Goal: Task Accomplishment & Management: Manage account settings

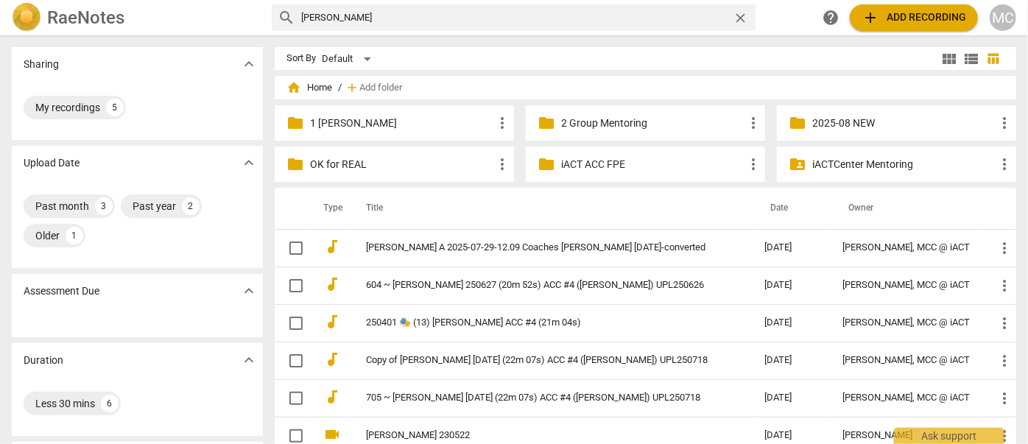
click at [318, 86] on span "home Home" at bounding box center [310, 87] width 46 height 15
click at [740, 13] on span "close" at bounding box center [740, 17] width 15 height 15
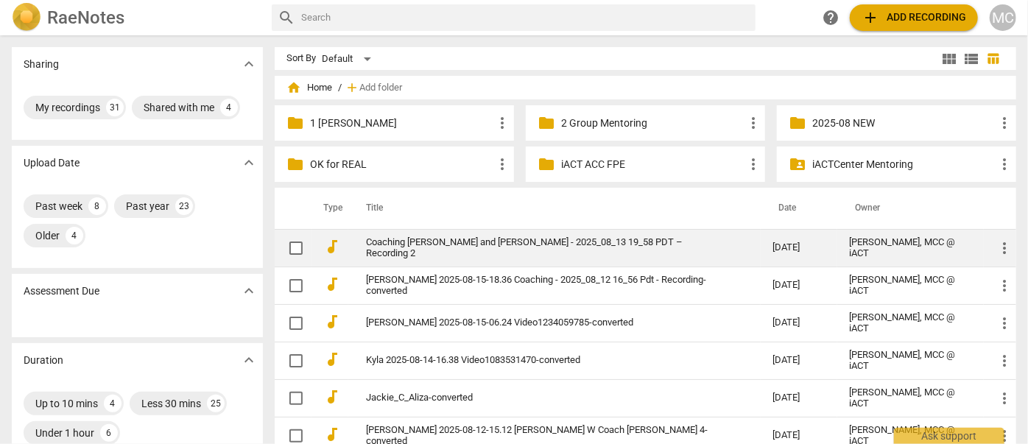
click at [456, 253] on link "Coaching [PERSON_NAME] and [PERSON_NAME] - 2025_08_13 19_58 PDT – Recording 2" at bounding box center [543, 248] width 354 height 22
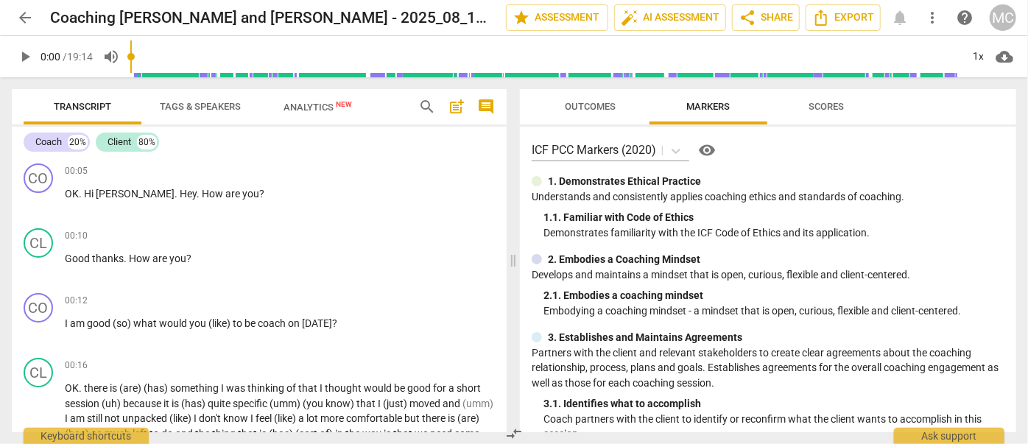
click at [25, 11] on span "arrow_back" at bounding box center [25, 18] width 18 height 18
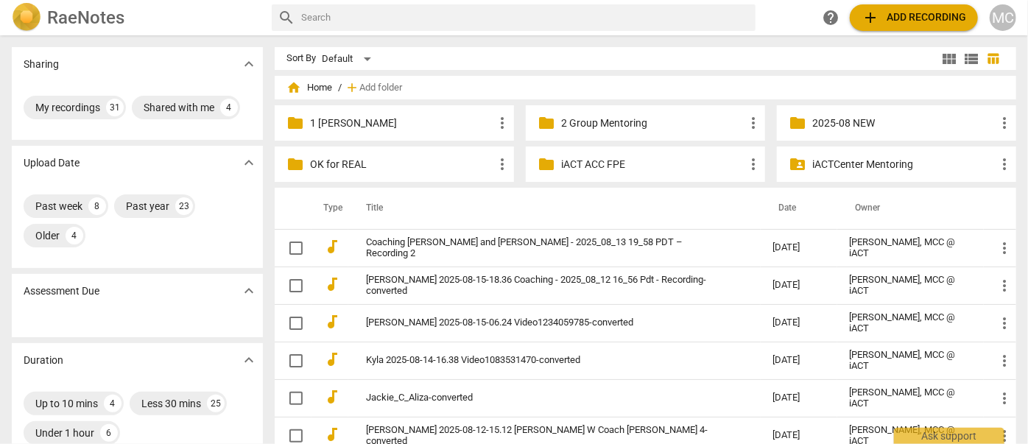
click at [378, 116] on p "1 [PERSON_NAME]" at bounding box center [401, 123] width 183 height 15
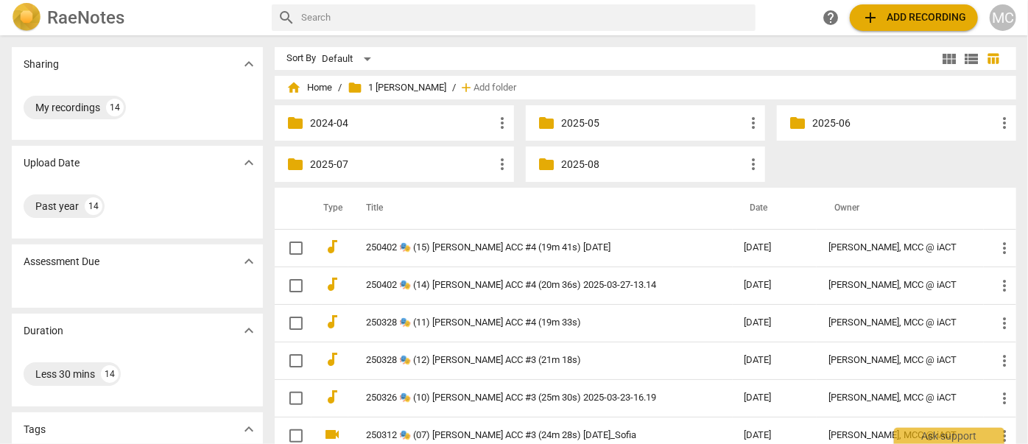
click at [575, 166] on p "2025-08" at bounding box center [652, 164] width 183 height 15
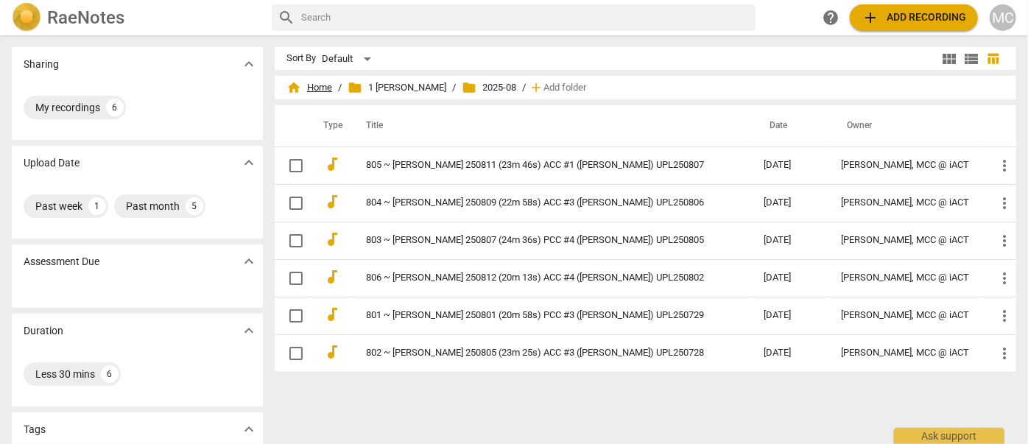
click at [304, 80] on span "home Home" at bounding box center [310, 87] width 46 height 15
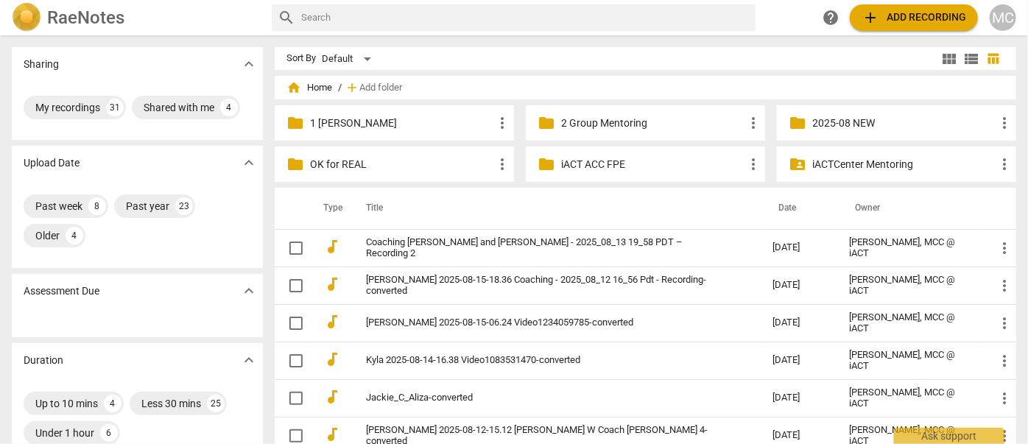
click at [846, 125] on p "2025-08 NEW" at bounding box center [904, 123] width 183 height 15
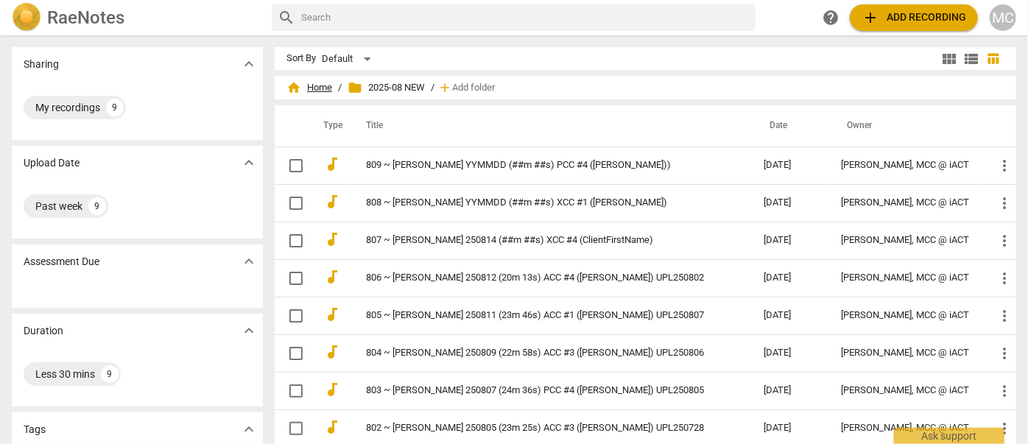
click at [315, 89] on span "home Home" at bounding box center [310, 87] width 46 height 15
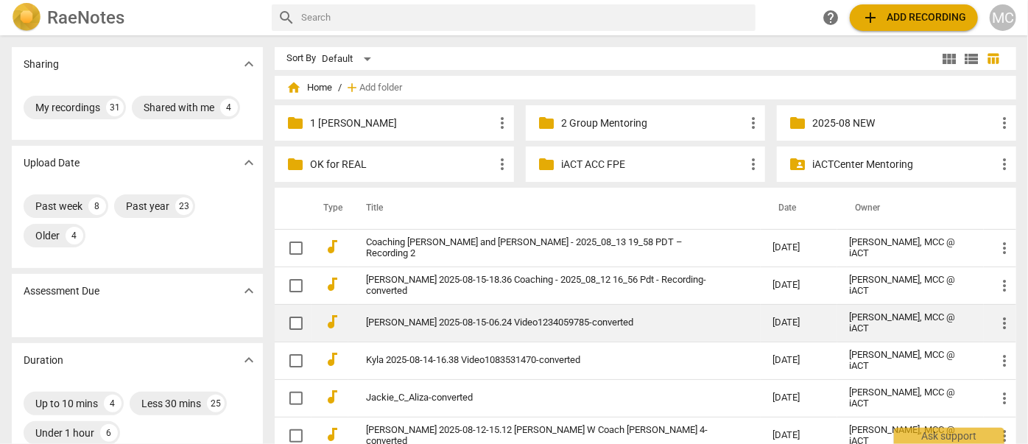
click at [449, 323] on link "[PERSON_NAME] 2025-08-15-06.24 Video1234059785-converted" at bounding box center [543, 323] width 354 height 11
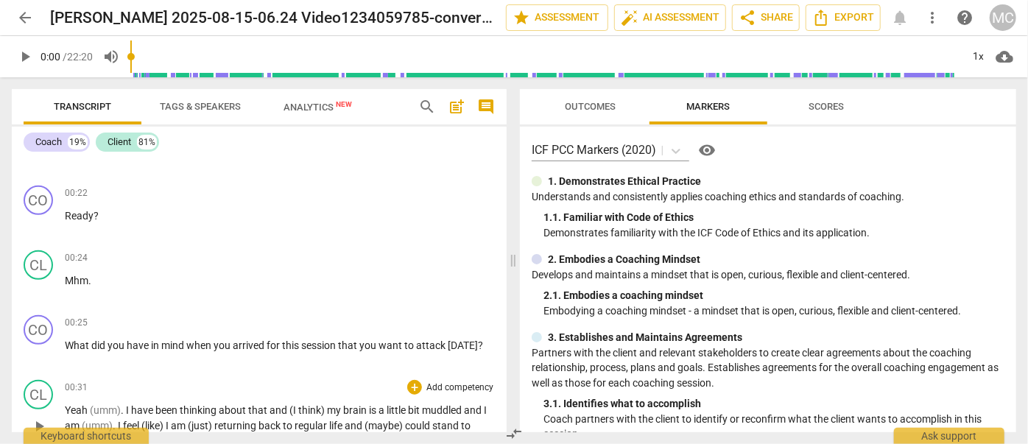
scroll to position [536, 0]
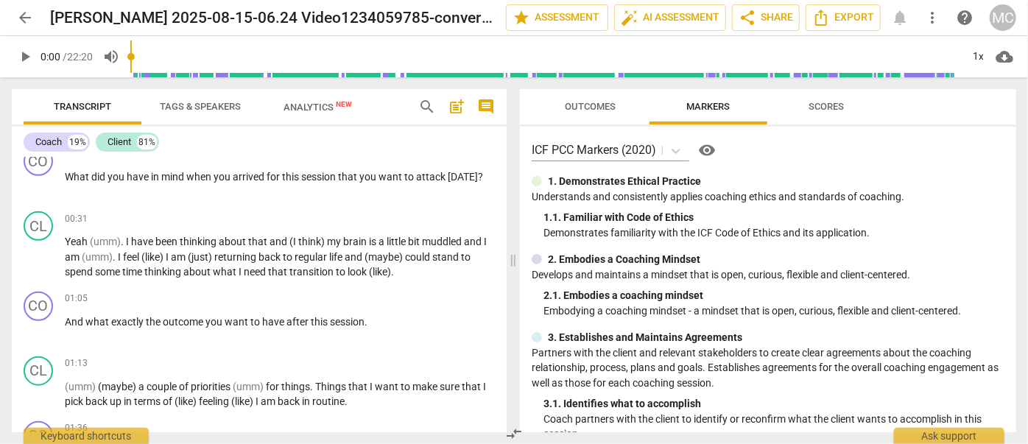
click at [24, 17] on span "arrow_back" at bounding box center [25, 18] width 18 height 18
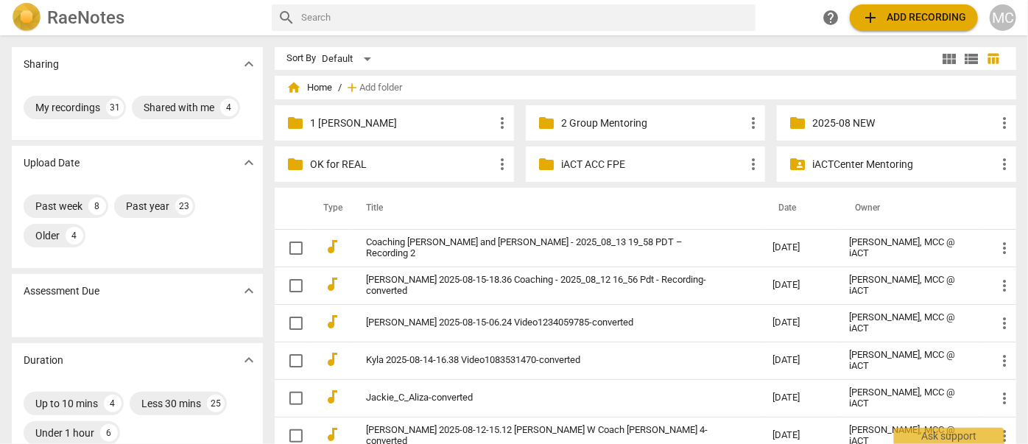
click at [849, 125] on p "2025-08 NEW" at bounding box center [904, 123] width 183 height 15
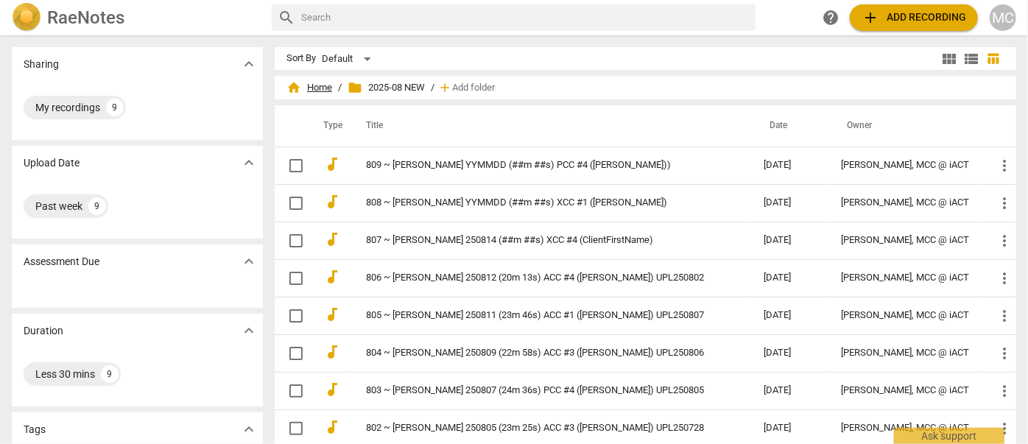
click at [302, 90] on span "home Home" at bounding box center [310, 87] width 46 height 15
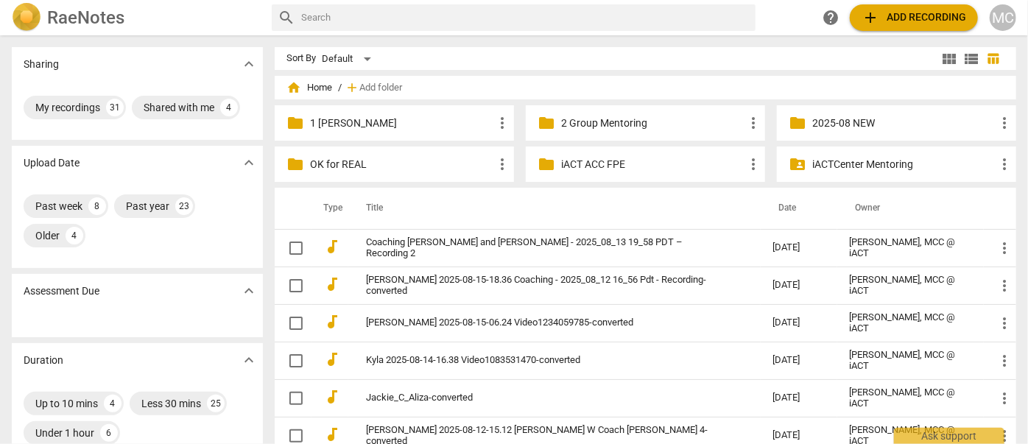
click at [427, 18] on input "text" at bounding box center [525, 18] width 449 height 24
type input "[PERSON_NAME]"
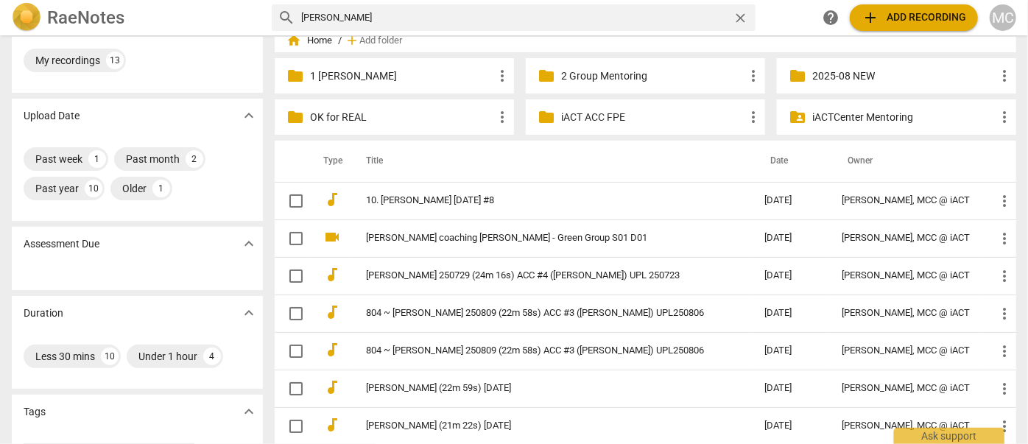
scroll to position [66, 0]
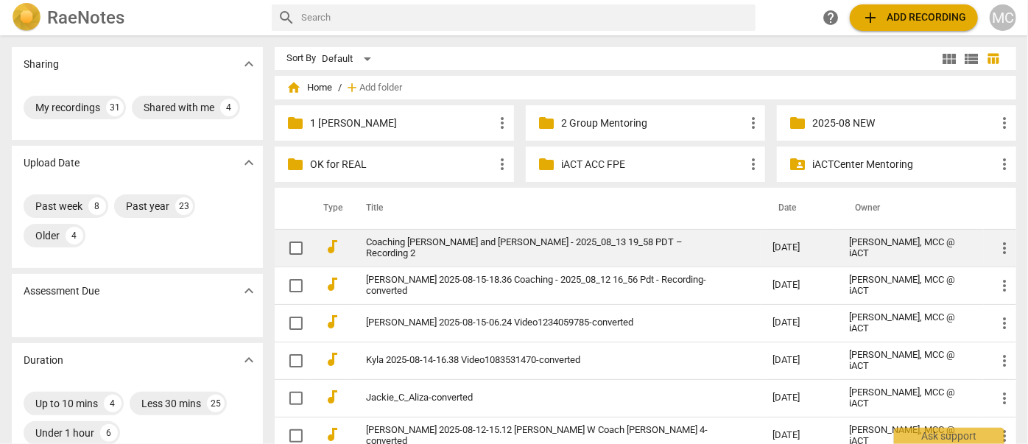
click at [477, 249] on link "Coaching [PERSON_NAME] and [PERSON_NAME] - 2025_08_13 19_58 PDT – Recording 2" at bounding box center [543, 248] width 354 height 22
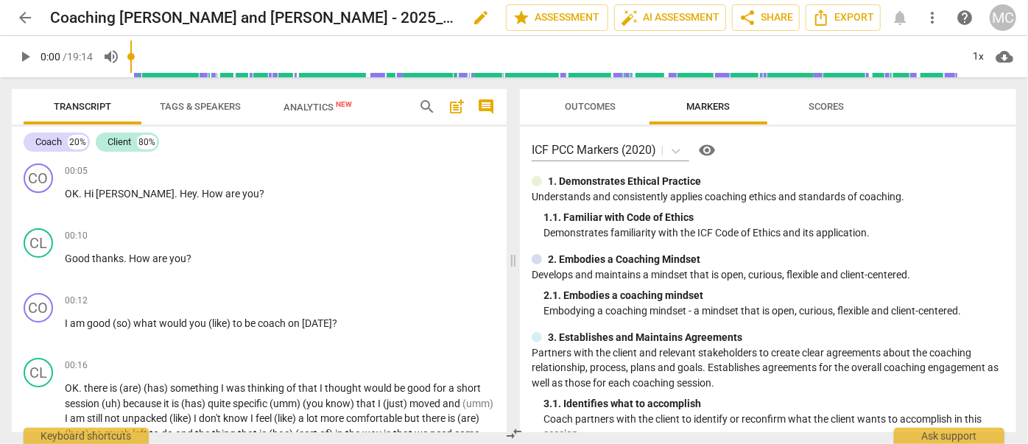
click at [481, 18] on span "edit" at bounding box center [481, 18] width 18 height 18
type input "[PERSON_NAME] 250817 (19m 14s) PCC #3 ([PERSON_NAME]) UPL250814"
click at [450, 18] on span "done" at bounding box center [455, 18] width 18 height 18
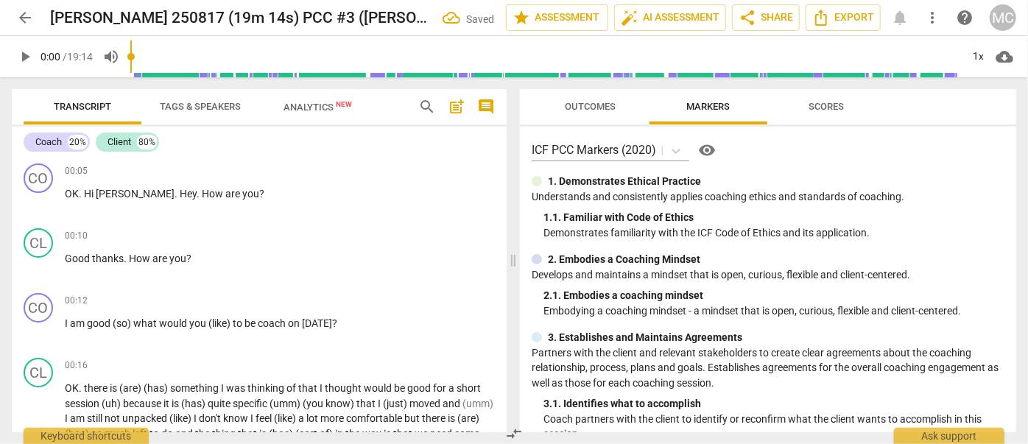
click at [28, 17] on span "arrow_back" at bounding box center [25, 18] width 18 height 18
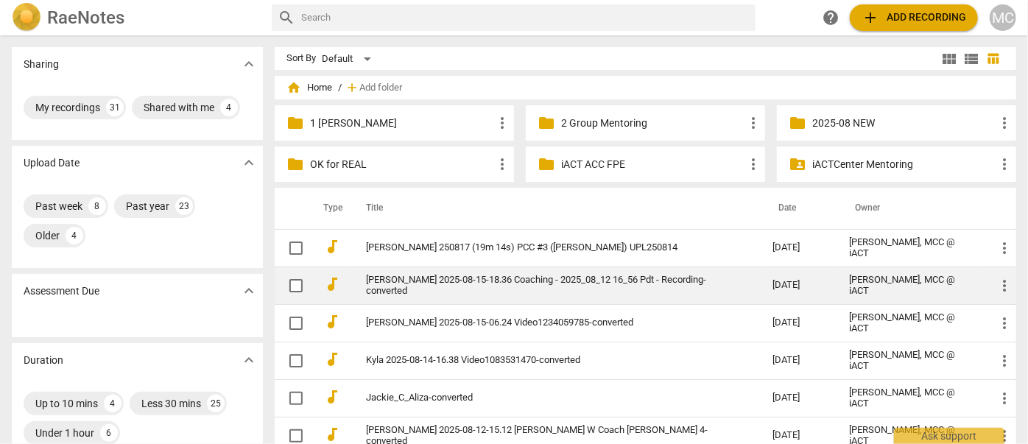
click at [460, 278] on link "[PERSON_NAME] 2025-08-15-18.36 Coaching - 2025_08_12 16_56 Pdt - Recording-conv…" at bounding box center [543, 286] width 354 height 22
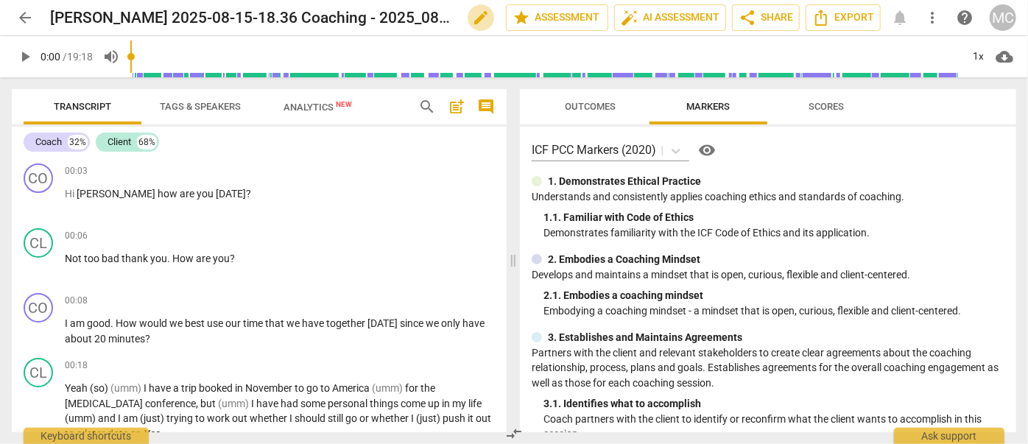
click at [476, 24] on span "edit" at bounding box center [481, 18] width 18 height 18
type input "[PERSON_NAME] 250817 (19m 18s) PCC #1 ([PERSON_NAME]) UPL250815"
click at [446, 15] on span "done" at bounding box center [455, 18] width 18 height 18
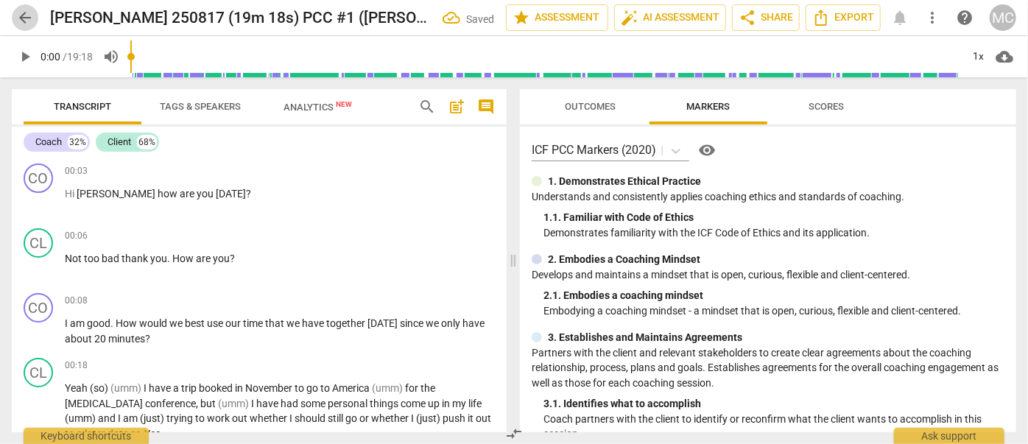
click at [21, 16] on span "arrow_back" at bounding box center [25, 18] width 18 height 18
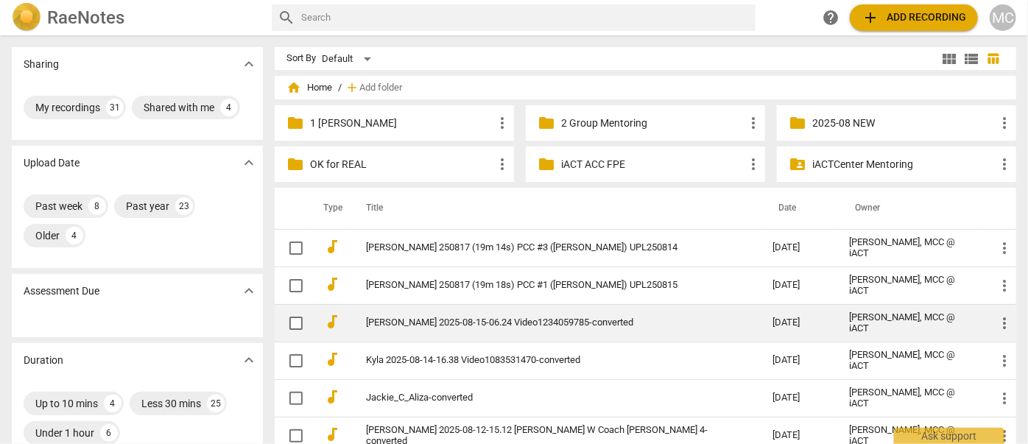
click at [452, 320] on link "[PERSON_NAME] 2025-08-15-06.24 Video1234059785-converted" at bounding box center [543, 323] width 354 height 11
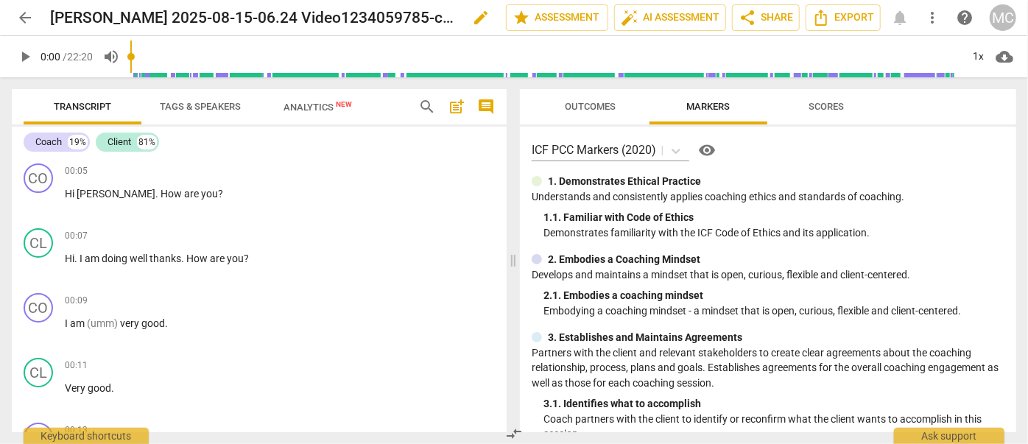
click at [474, 20] on span "edit" at bounding box center [481, 18] width 18 height 18
type input "[PERSON_NAME]-A [PERSON_NAME] 250816 (22m 20s) PCC #4 ([PERSON_NAME]) UPL250816"
click at [449, 19] on span "done" at bounding box center [455, 18] width 18 height 18
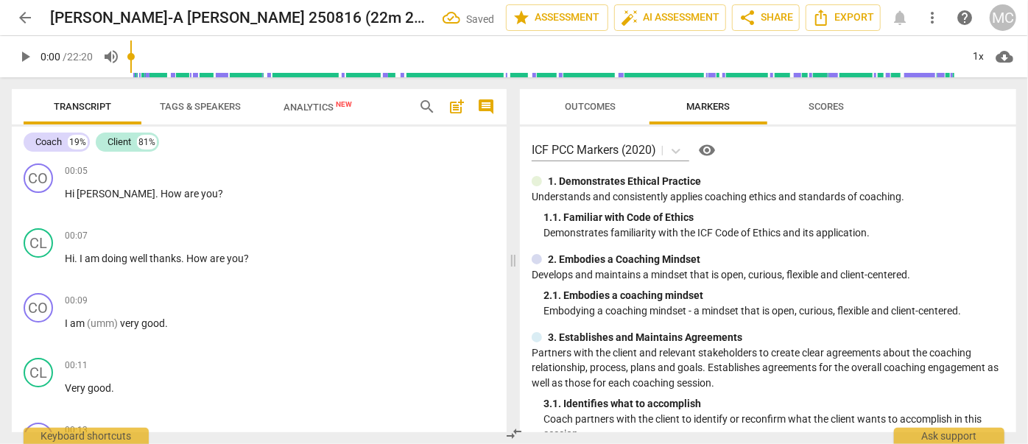
click at [27, 15] on span "arrow_back" at bounding box center [25, 18] width 18 height 18
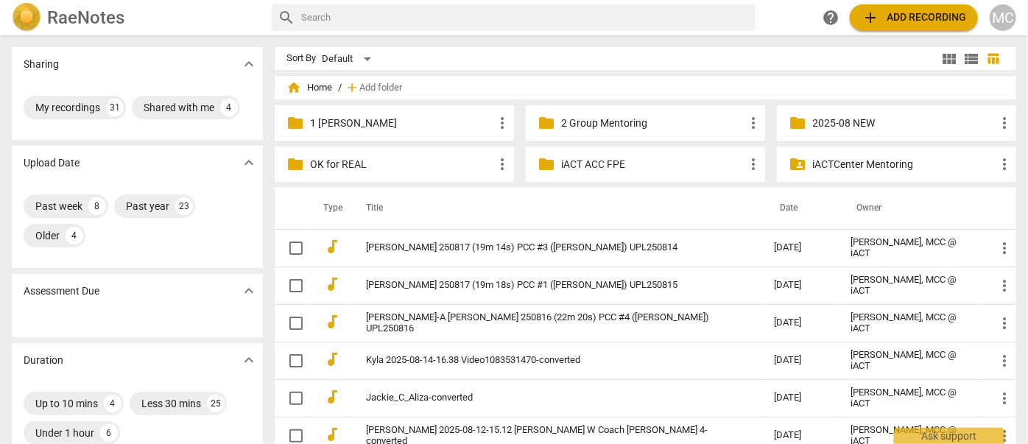
click at [835, 125] on p "2025-08 NEW" at bounding box center [904, 123] width 183 height 15
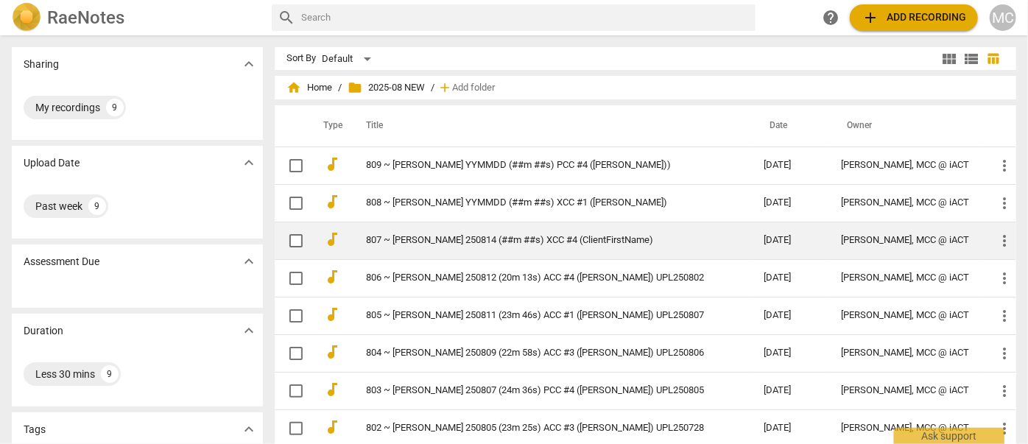
click at [452, 236] on link "807 ~ [PERSON_NAME] 250814 (##m ##s) XCC #4 (ClientFirstName)" at bounding box center [538, 240] width 345 height 11
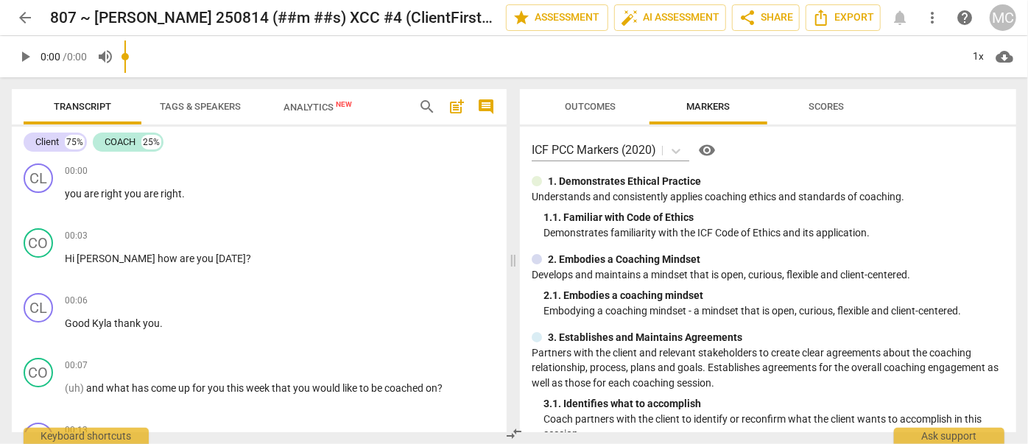
click at [29, 17] on span "arrow_back" at bounding box center [25, 18] width 18 height 18
click at [24, 21] on span "arrow_back" at bounding box center [25, 18] width 18 height 18
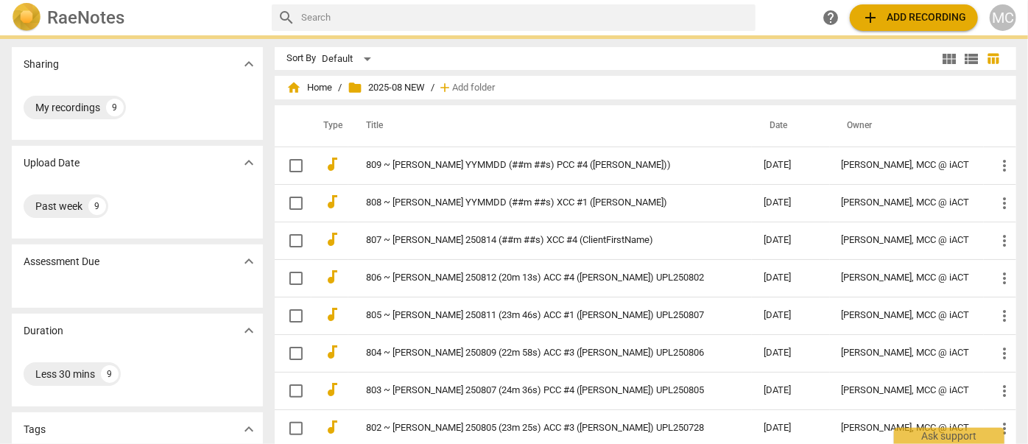
click at [27, 21] on img at bounding box center [26, 17] width 29 height 29
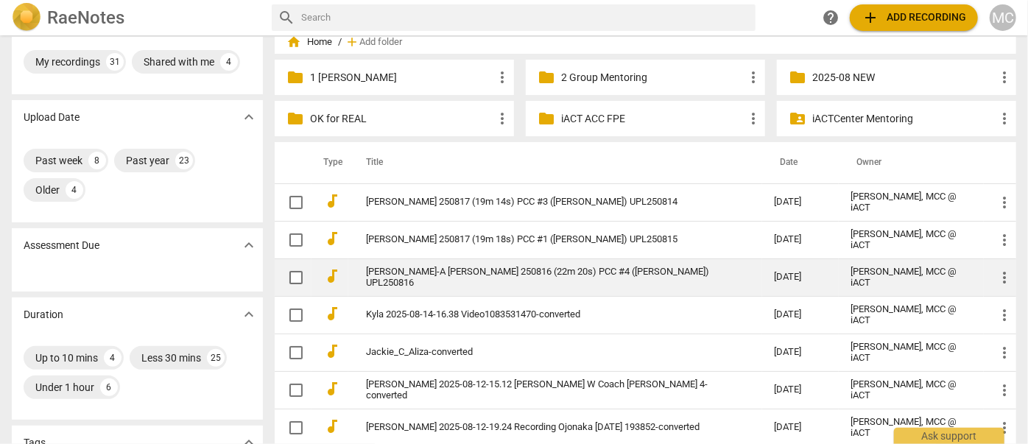
scroll to position [66, 0]
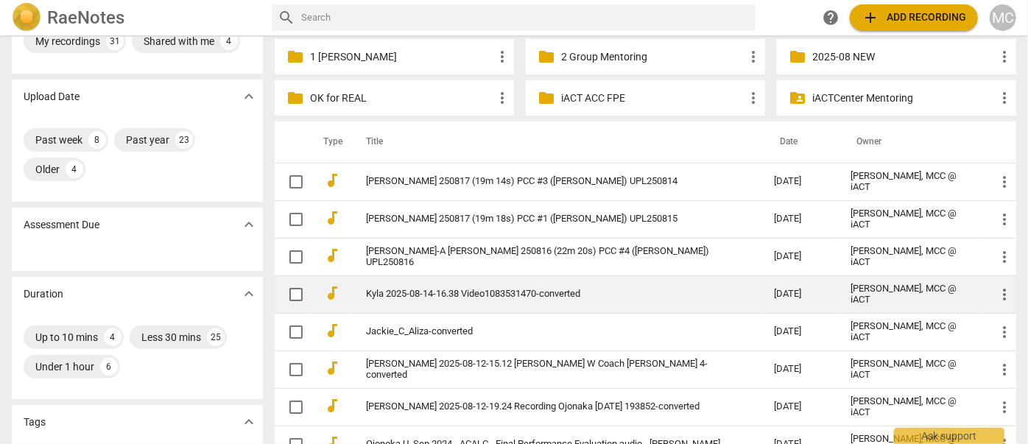
click at [442, 296] on link "Kyla 2025-08-14-16.38 Video1083531470-converted" at bounding box center [543, 294] width 355 height 11
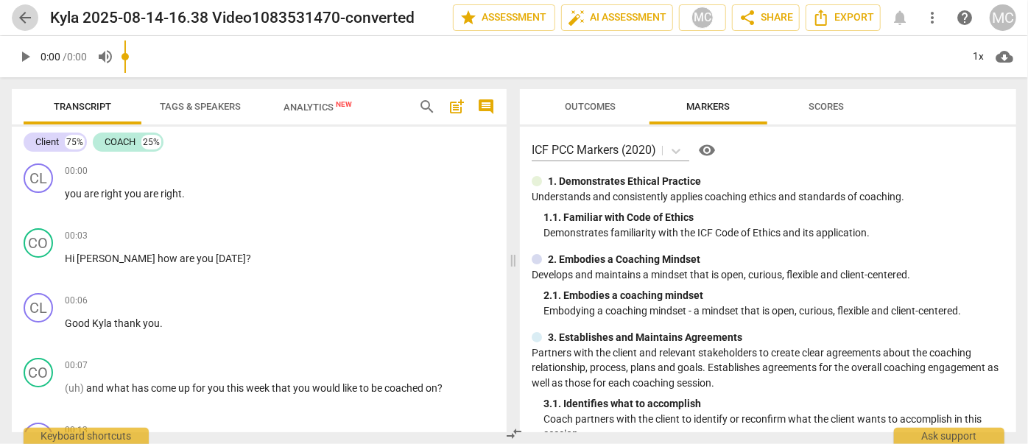
click at [25, 20] on span "arrow_back" at bounding box center [25, 18] width 18 height 18
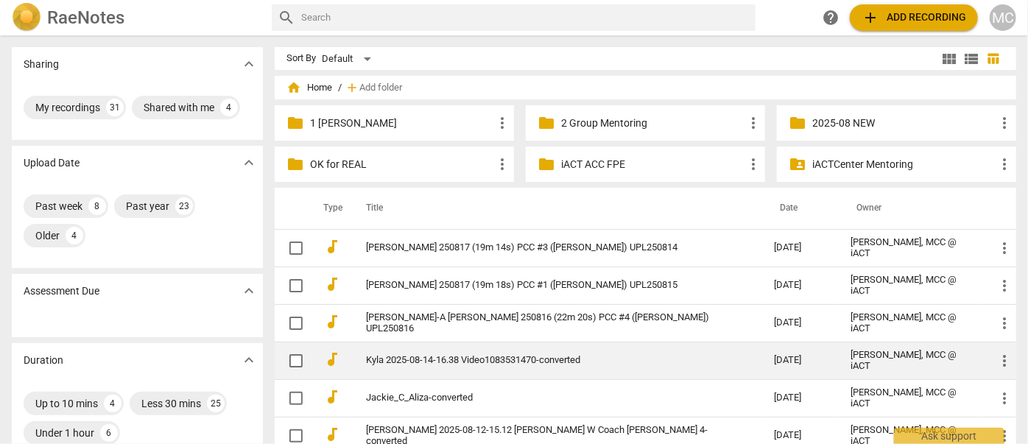
click at [1006, 358] on span "more_vert" at bounding box center [1005, 361] width 18 height 18
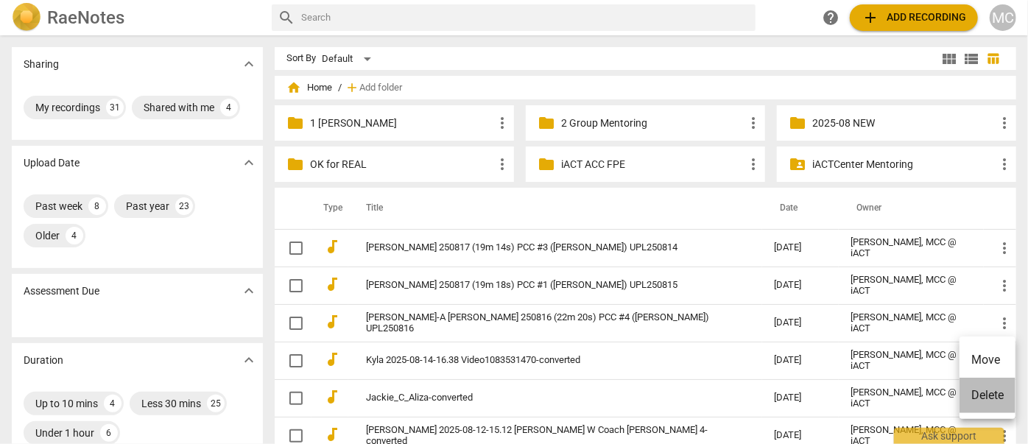
click at [986, 392] on li "Delete" at bounding box center [988, 395] width 56 height 35
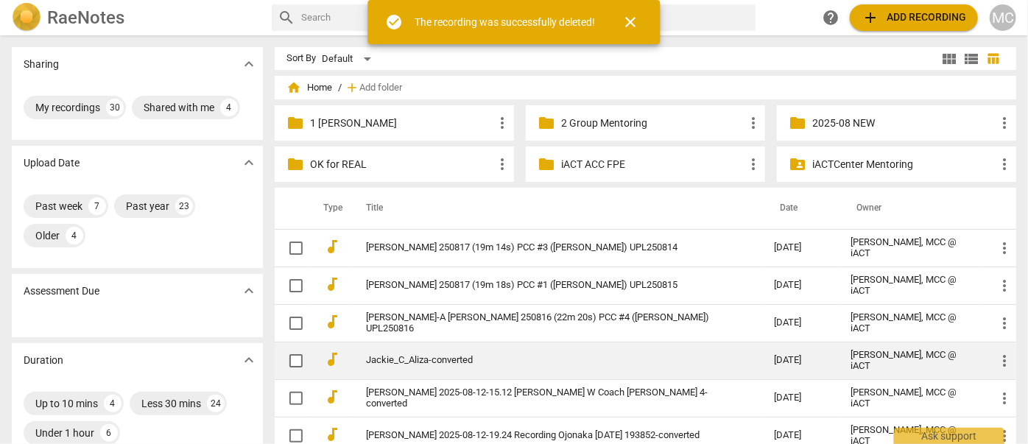
click at [430, 364] on link "Jackie_C_Aliza-converted" at bounding box center [543, 360] width 355 height 11
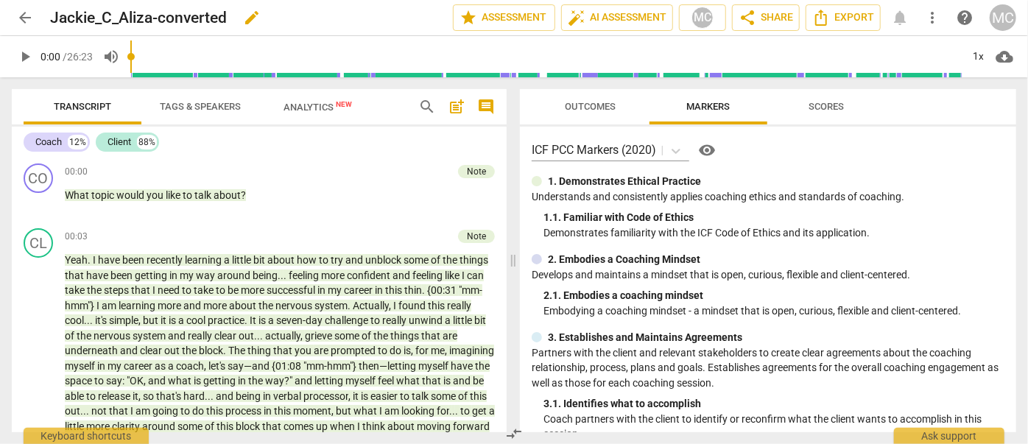
click at [258, 17] on span "edit" at bounding box center [252, 18] width 18 height 18
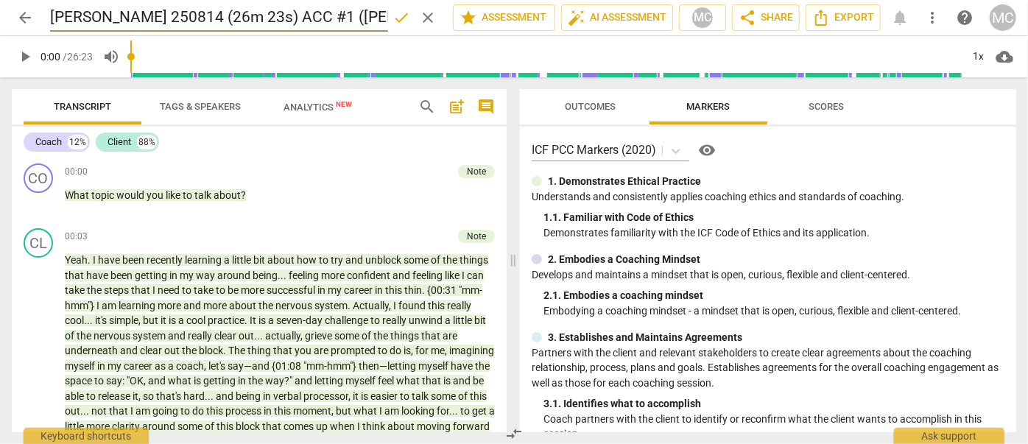
scroll to position [0, 80]
type input "[PERSON_NAME] 250814 (26m 23s) ACC #1 ([PERSON_NAME]) UPL250812"
click at [400, 23] on span "done" at bounding box center [402, 18] width 18 height 18
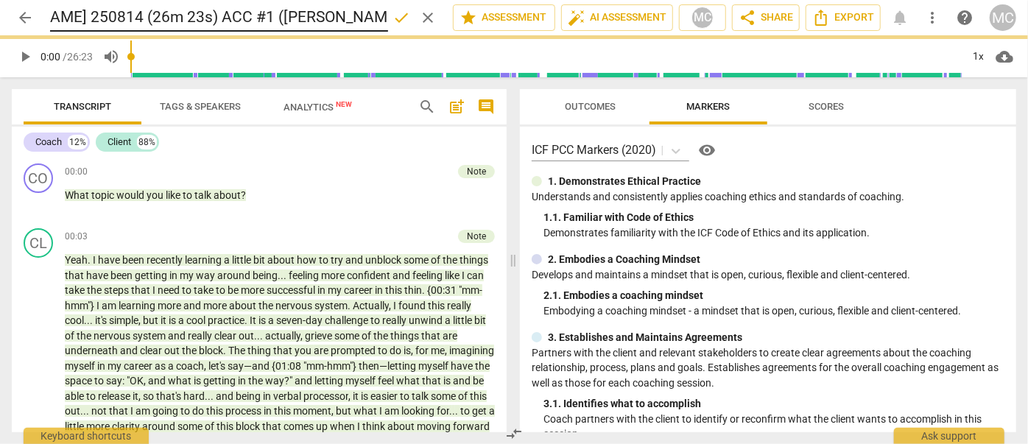
scroll to position [0, 0]
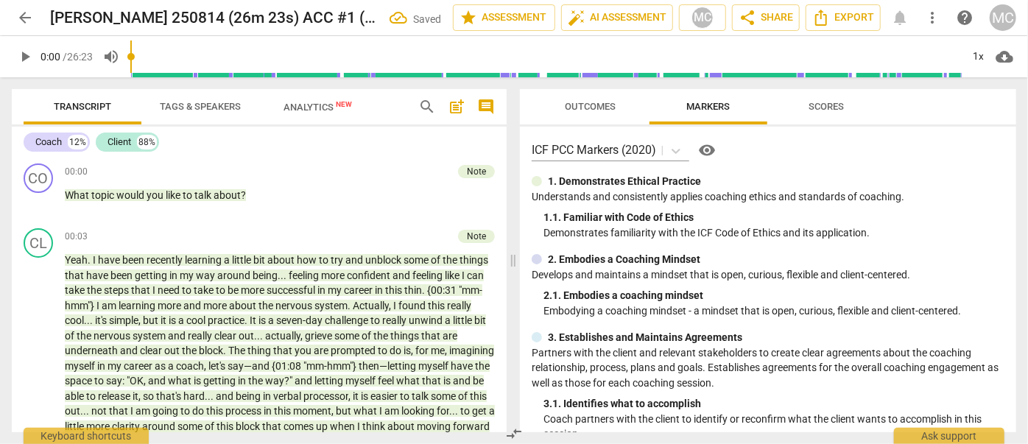
click at [24, 15] on span "arrow_back" at bounding box center [25, 18] width 18 height 18
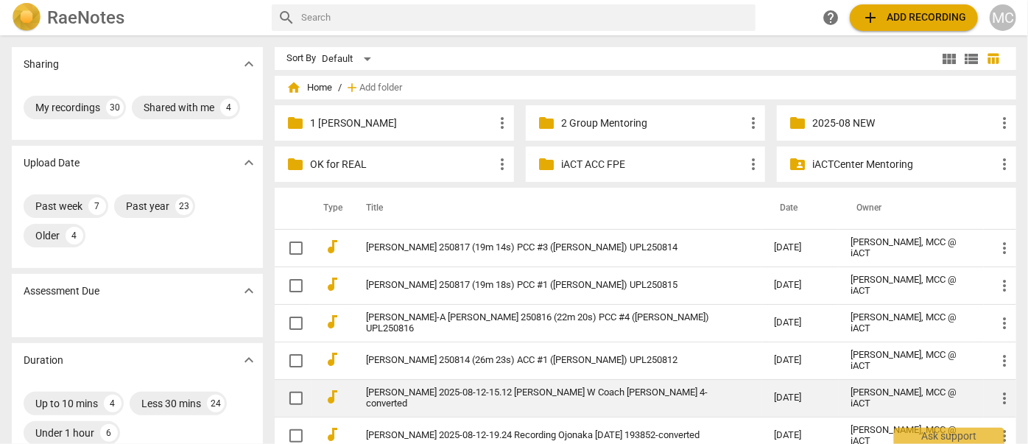
click at [420, 396] on link "[PERSON_NAME] 2025-08-12-15.12 [PERSON_NAME] W Coach [PERSON_NAME] 4-converted" at bounding box center [543, 398] width 355 height 22
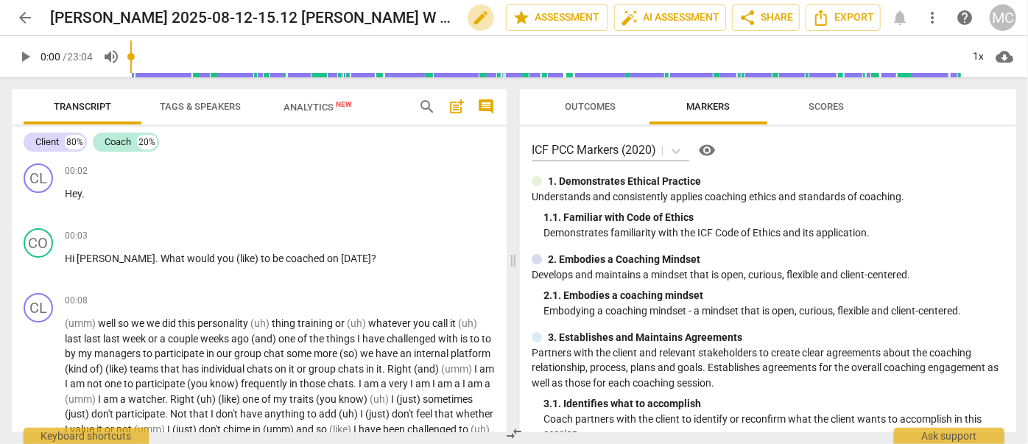
click at [473, 20] on span "edit" at bounding box center [481, 18] width 18 height 18
type input "[PERSON_NAME] 250815 (23m 04s) PCC #4 ([PERSON_NAME]) UPL250812"
click at [446, 20] on span "done" at bounding box center [455, 18] width 18 height 18
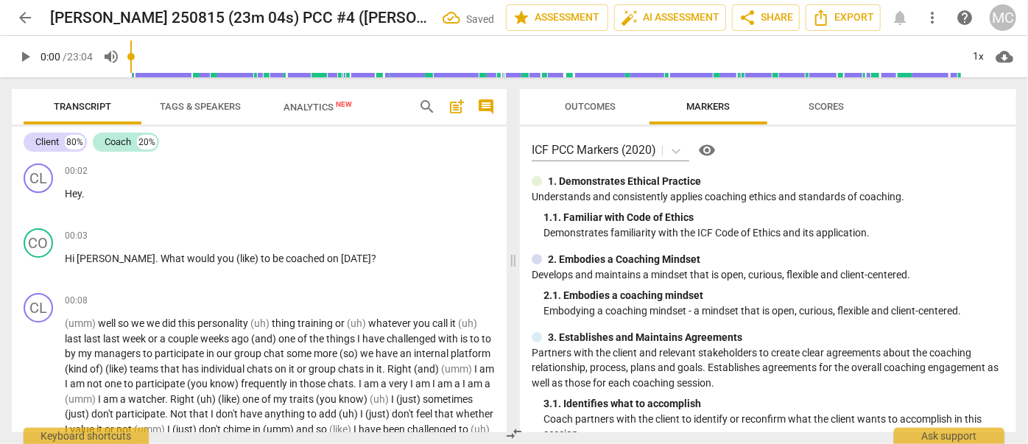
click at [21, 16] on span "arrow_back" at bounding box center [25, 18] width 18 height 18
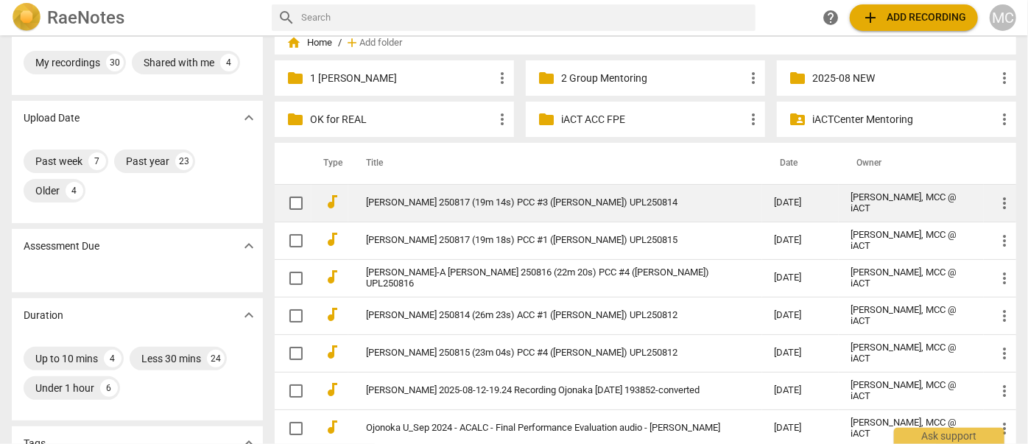
scroll to position [66, 0]
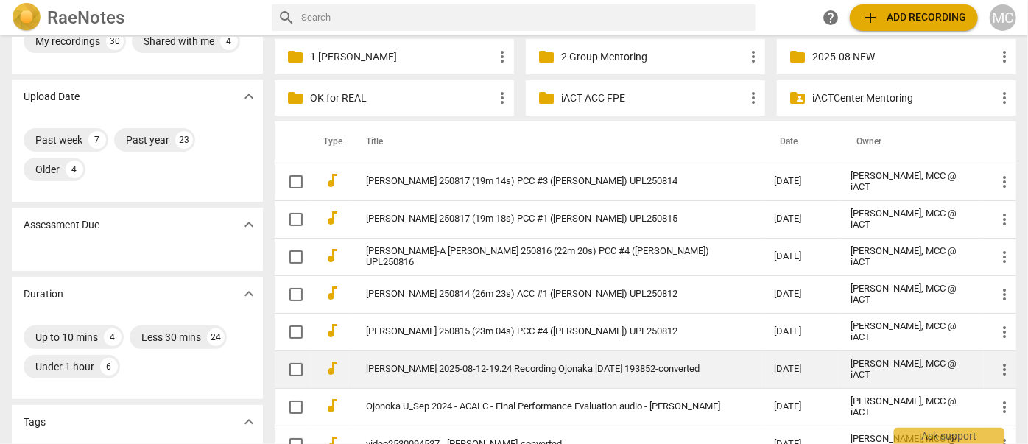
click at [470, 367] on link "[PERSON_NAME] 2025-08-12-19.24 Recording Ojonaka [DATE] 193852-converted" at bounding box center [543, 369] width 355 height 11
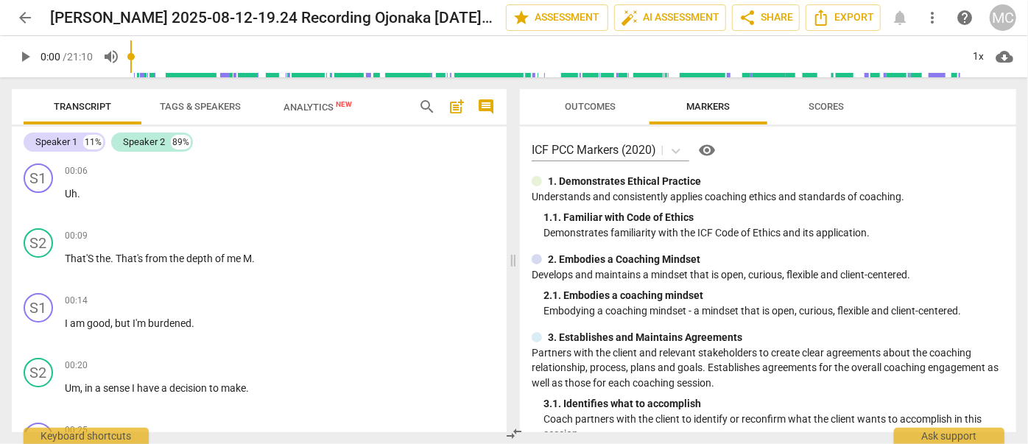
click at [933, 24] on span "more_vert" at bounding box center [933, 18] width 18 height 18
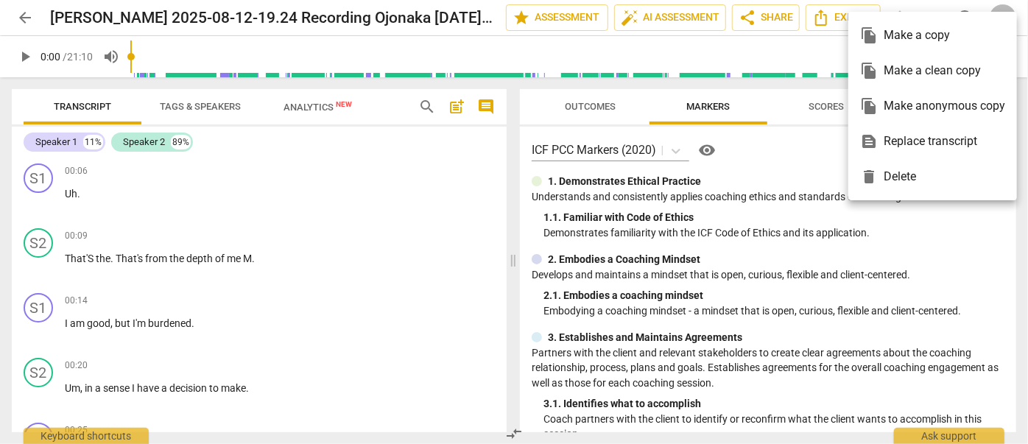
click at [928, 172] on div "delete Delete" at bounding box center [932, 176] width 145 height 35
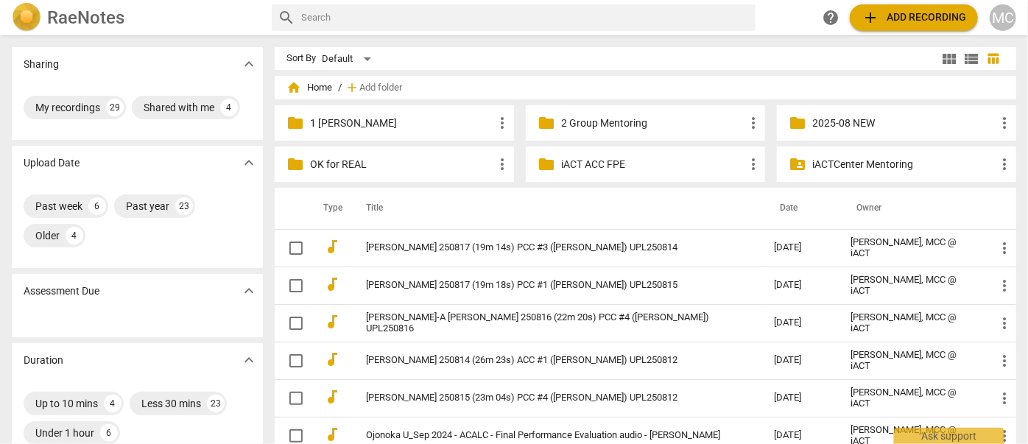
click at [357, 116] on p "1 [PERSON_NAME]" at bounding box center [401, 123] width 183 height 15
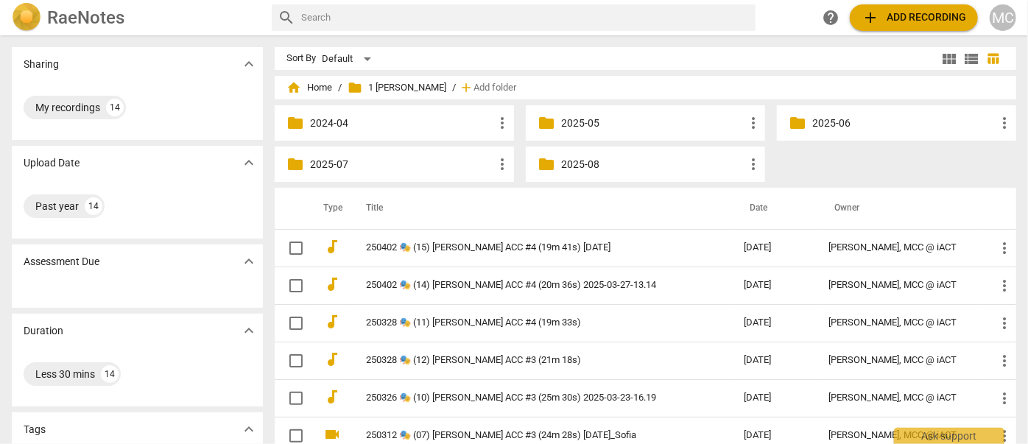
click at [580, 167] on p "2025-08" at bounding box center [652, 164] width 183 height 15
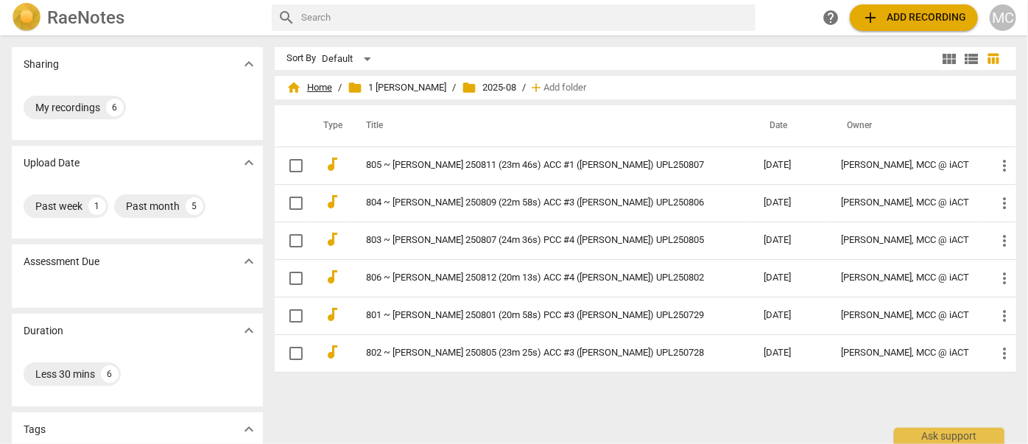
click at [328, 88] on span "home Home" at bounding box center [310, 87] width 46 height 15
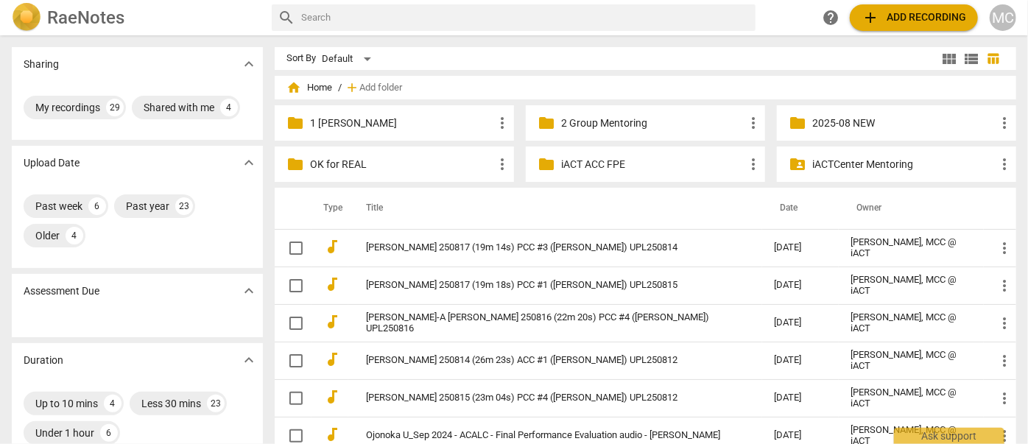
click at [837, 128] on p "2025-08 NEW" at bounding box center [904, 123] width 183 height 15
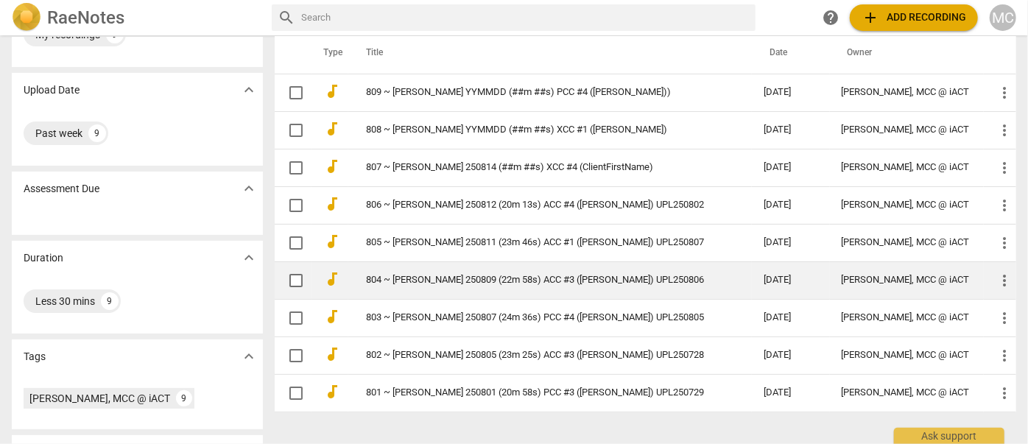
scroll to position [29, 0]
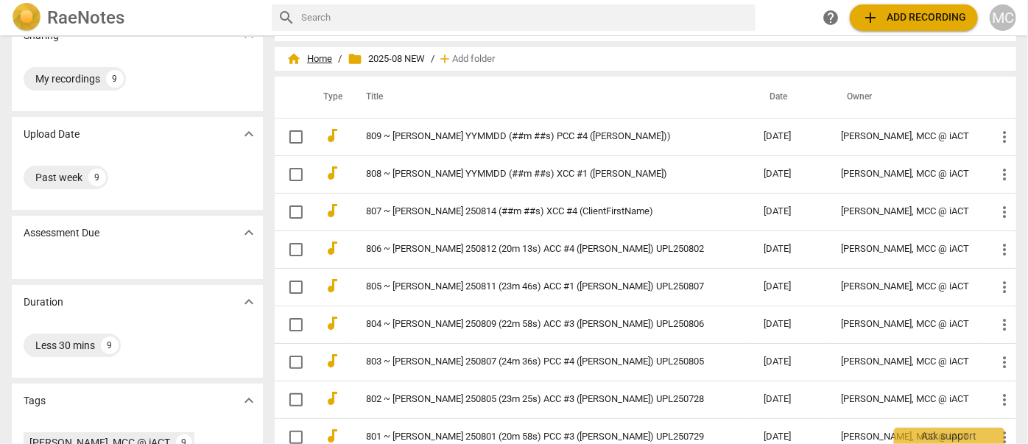
click at [311, 62] on span "home Home" at bounding box center [310, 59] width 46 height 15
